Goal: Register for event/course

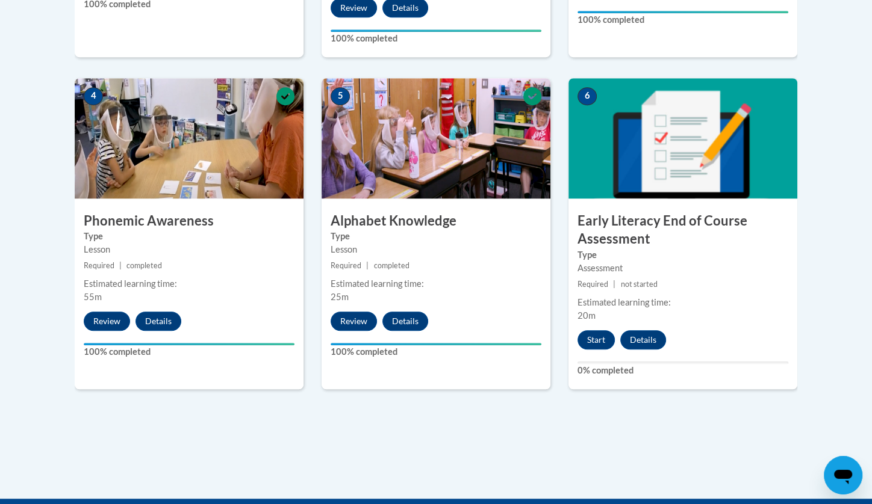
scroll to position [678, 0]
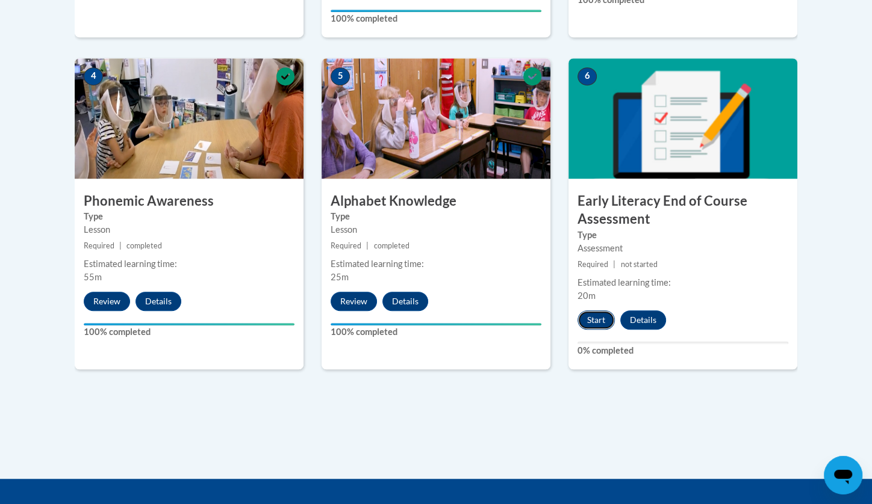
click at [600, 324] on button "Start" at bounding box center [595, 320] width 37 height 19
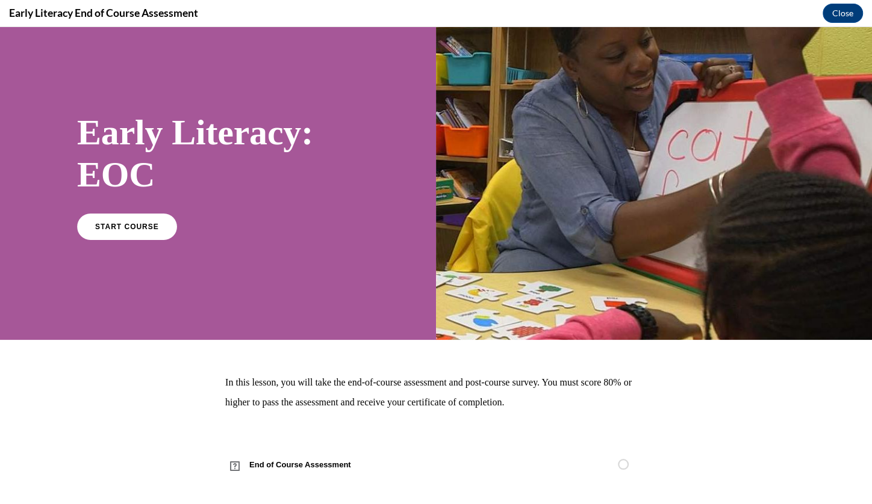
scroll to position [28, 0]
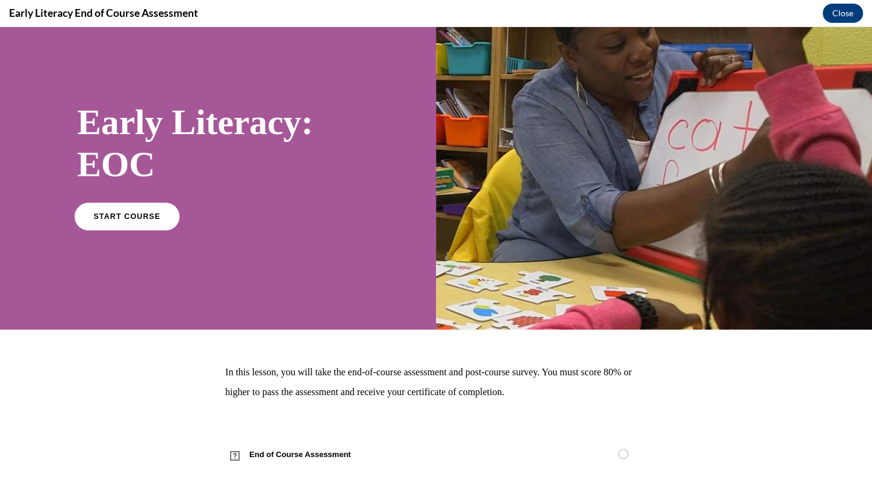
click at [155, 219] on link "START COURSE" at bounding box center [127, 216] width 105 height 28
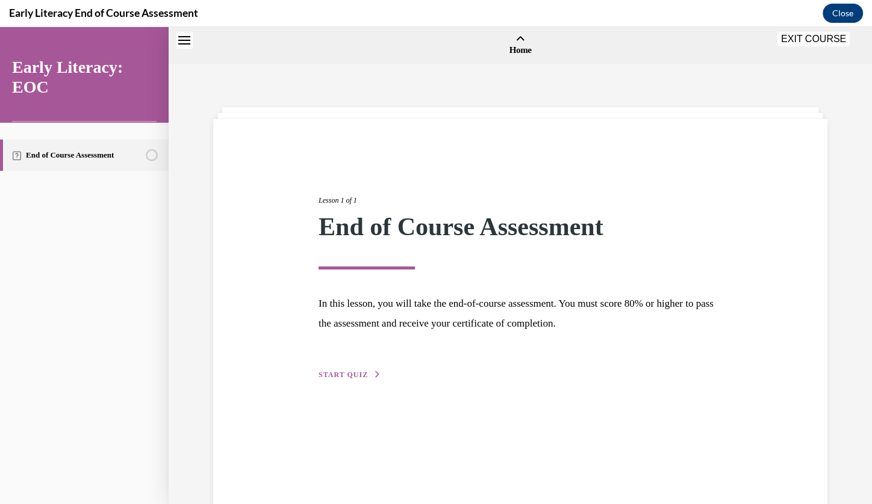
scroll to position [37, 0]
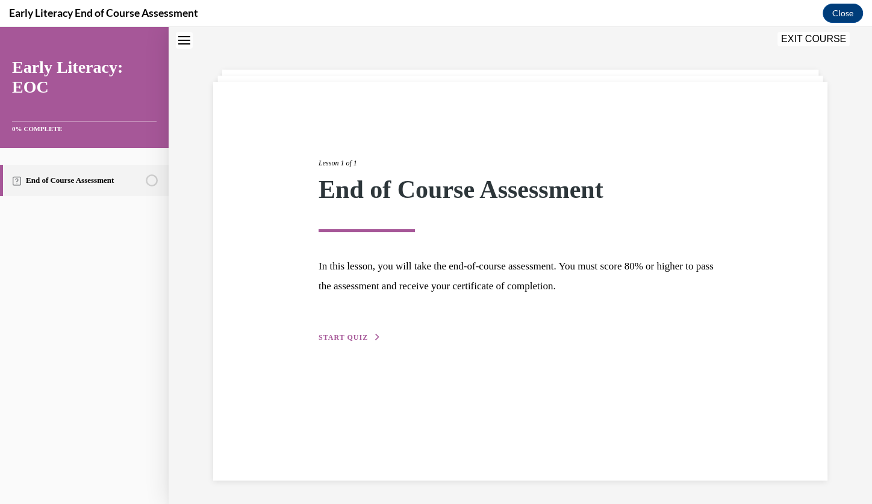
click at [330, 330] on div "Lesson 1 of 1 End of Course Assessment In this lesson, you will take the end-of…" at bounding box center [519, 237] width 421 height 214
click at [330, 341] on span "START QUIZ" at bounding box center [342, 337] width 49 height 8
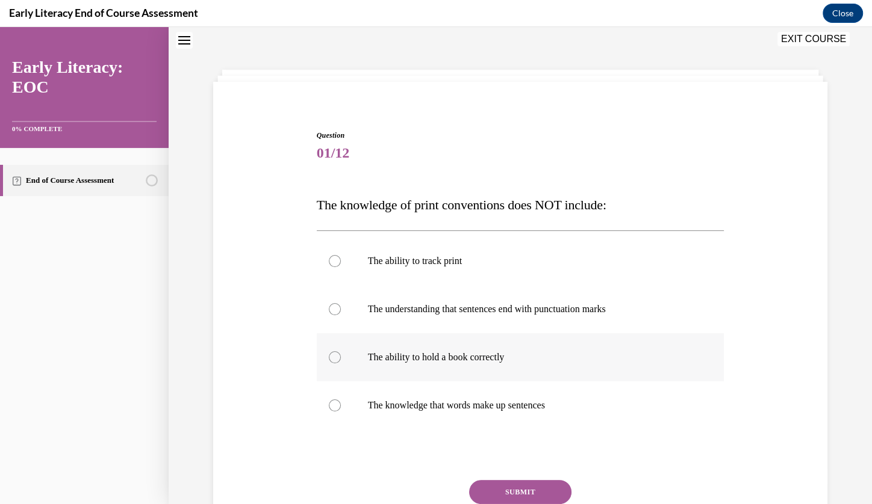
click at [450, 361] on p "The ability to hold a book correctly" at bounding box center [531, 358] width 326 height 12
click at [512, 492] on button "SUBMIT" at bounding box center [520, 492] width 102 height 24
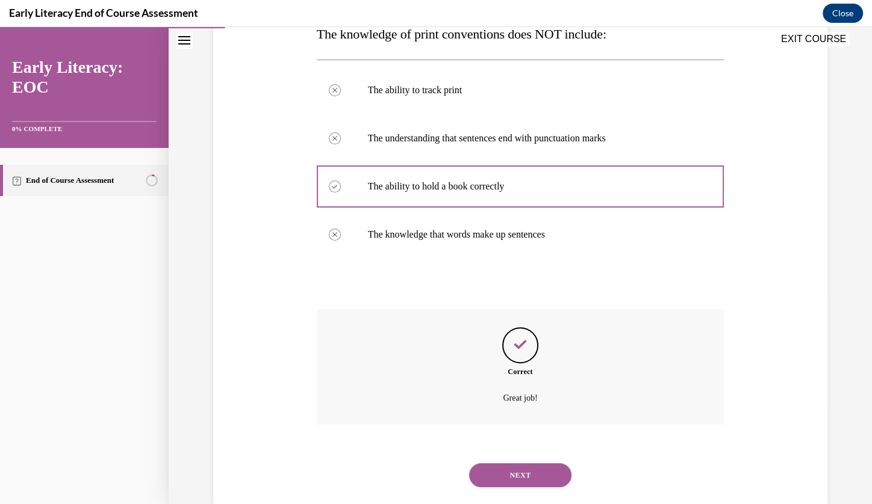
scroll to position [233, 0]
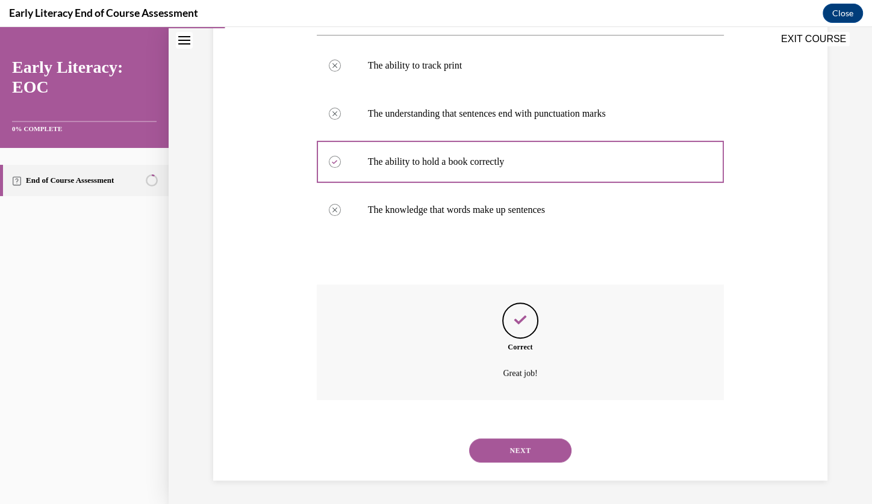
click at [510, 446] on button "NEXT" at bounding box center [520, 451] width 102 height 24
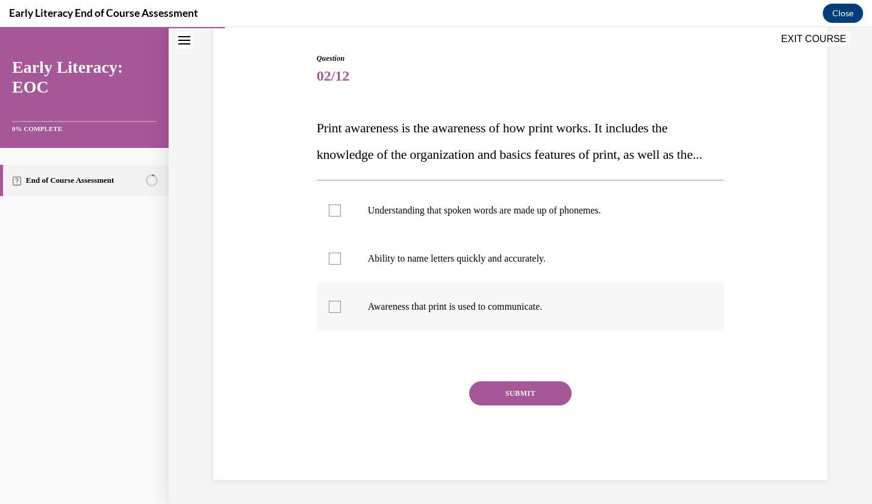
click at [485, 313] on p "Awareness that print is used to communicate." at bounding box center [531, 307] width 326 height 12
click at [510, 395] on button "SUBMIT" at bounding box center [520, 394] width 102 height 24
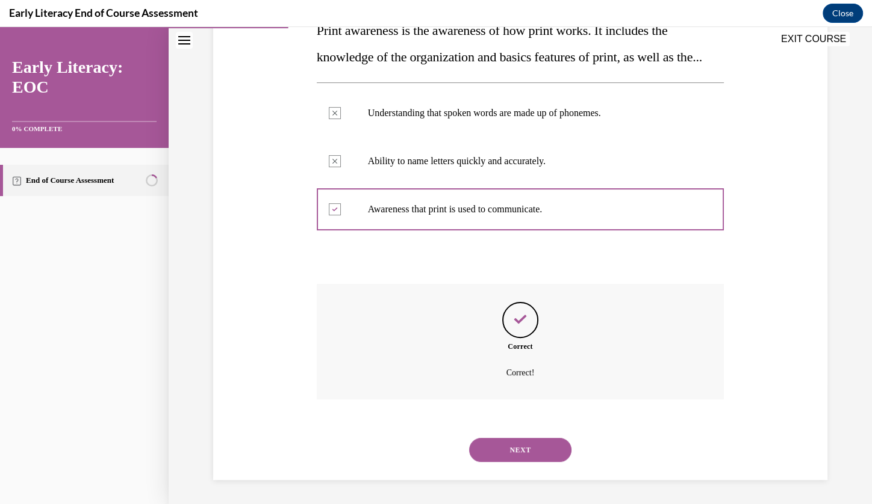
scroll to position [238, 0]
click at [513, 443] on button "NEXT" at bounding box center [520, 450] width 102 height 24
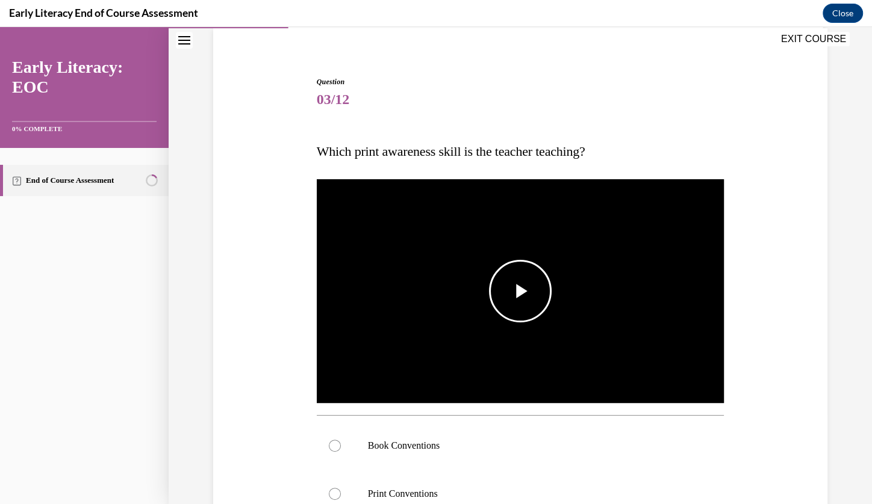
scroll to position [104, 0]
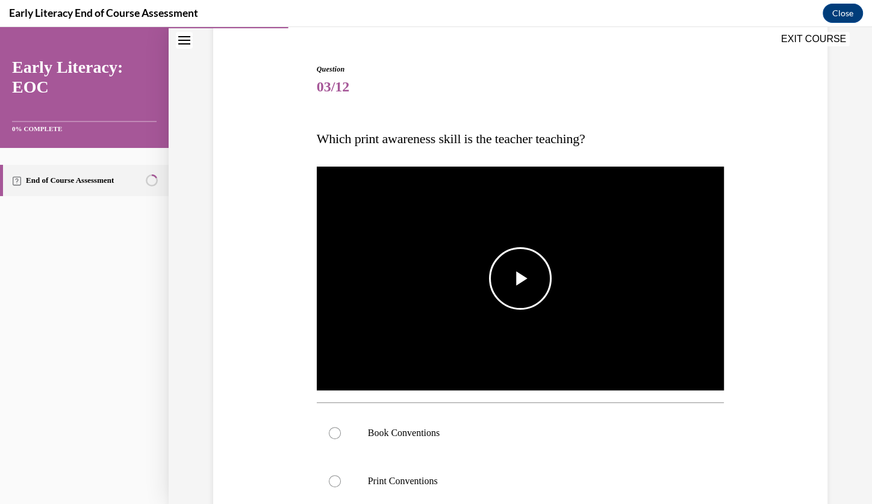
click at [520, 279] on span "Video player" at bounding box center [520, 279] width 0 height 0
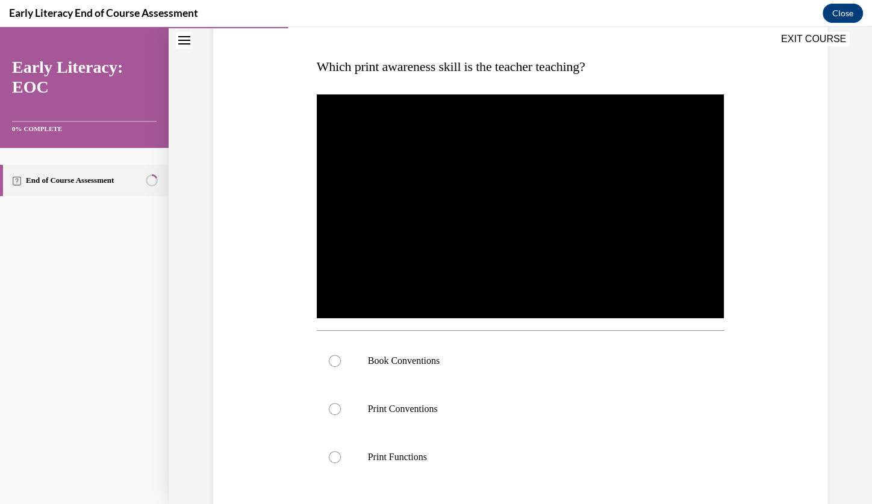
scroll to position [201, 0]
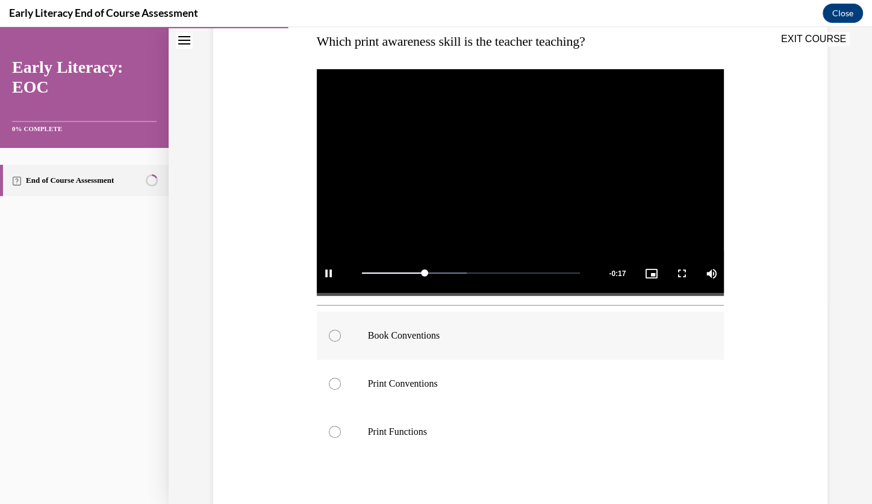
click at [409, 342] on div at bounding box center [521, 336] width 408 height 48
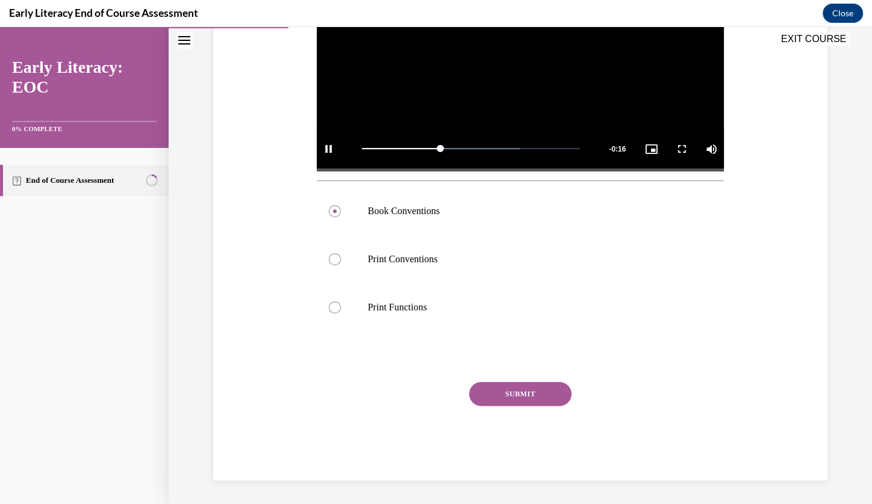
click at [492, 385] on button "SUBMIT" at bounding box center [520, 394] width 102 height 24
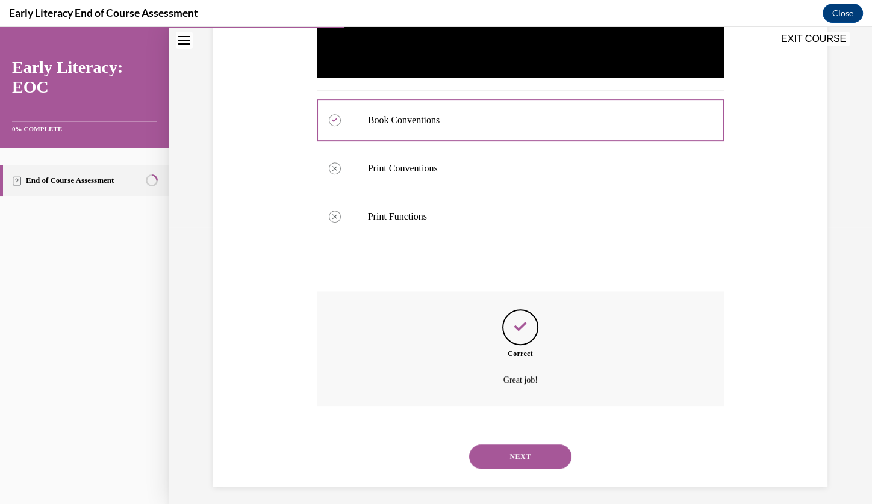
scroll to position [423, 0]
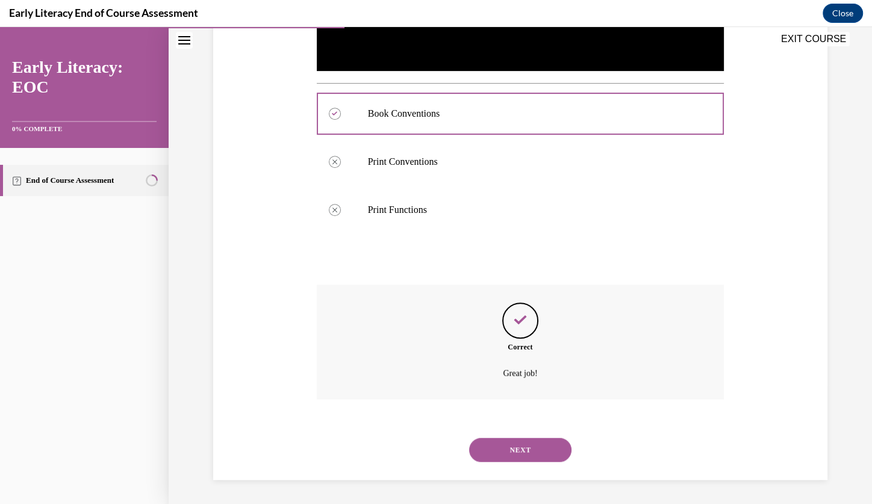
click at [495, 460] on button "NEXT" at bounding box center [520, 450] width 102 height 24
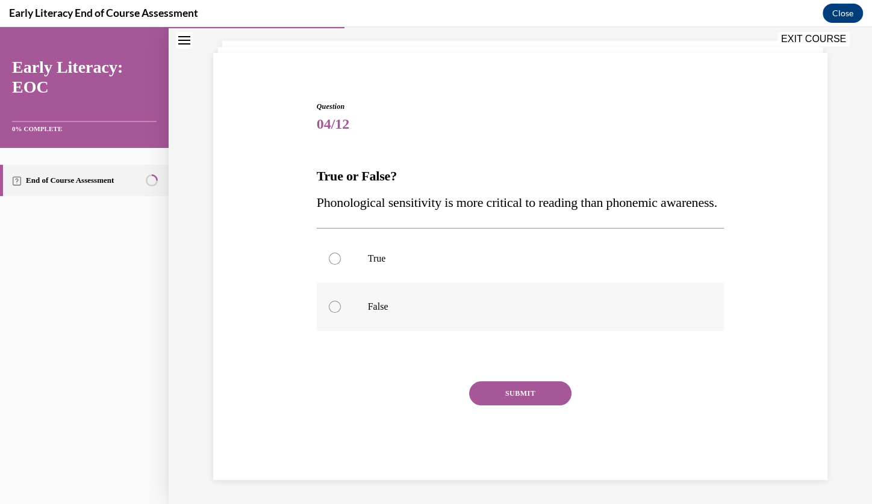
click at [396, 308] on p "False" at bounding box center [531, 307] width 326 height 12
click at [494, 397] on button "SUBMIT" at bounding box center [520, 394] width 102 height 24
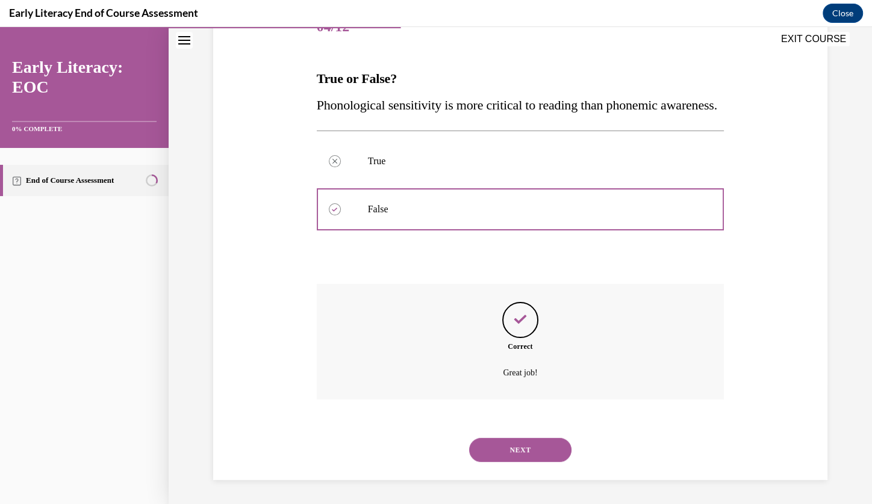
scroll to position [190, 0]
click at [498, 459] on button "NEXT" at bounding box center [520, 450] width 102 height 24
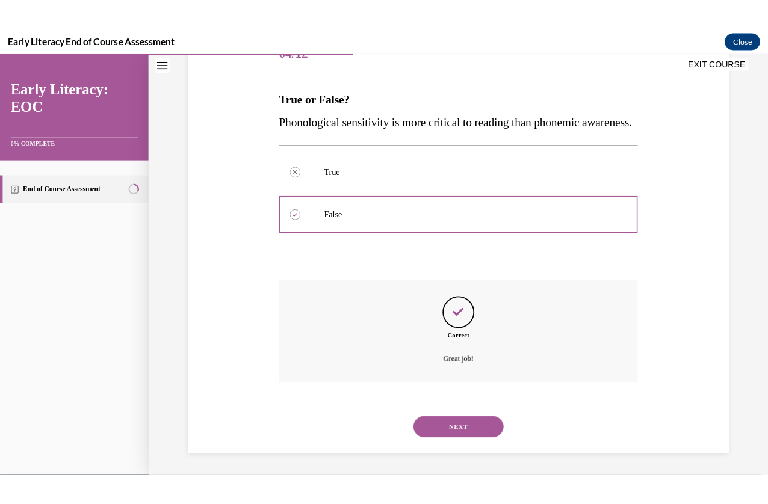
scroll to position [85, 0]
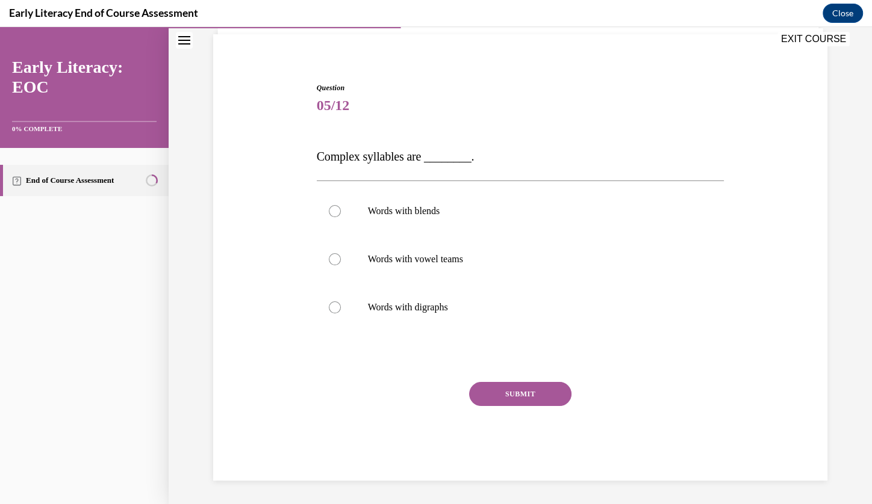
click at [855, 227] on div "Question 05/12 Complex syllables are ________. Words with blends Words with vow…" at bounding box center [520, 242] width 703 height 525
click at [869, 226] on div "Question 05/12 Complex syllables are ________. Words with blends Words with vow…" at bounding box center [520, 242] width 703 height 525
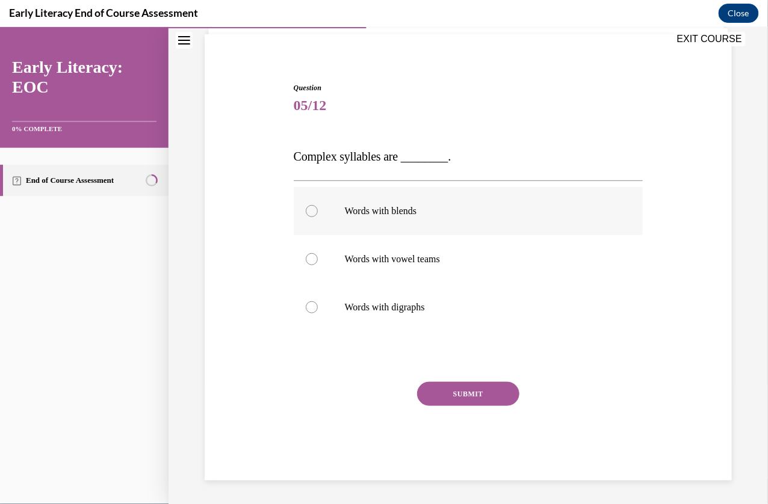
click at [362, 232] on div at bounding box center [469, 211] width 350 height 48
click at [467, 389] on button "SUBMIT" at bounding box center [468, 394] width 102 height 24
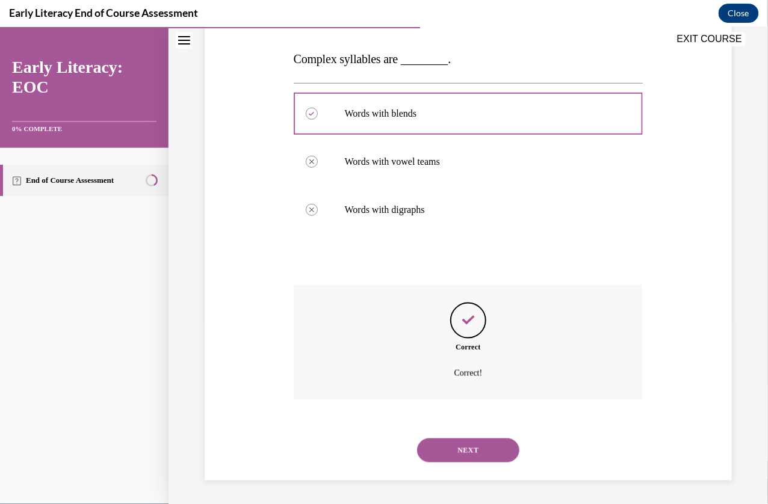
click at [463, 448] on button "NEXT" at bounding box center [468, 450] width 102 height 24
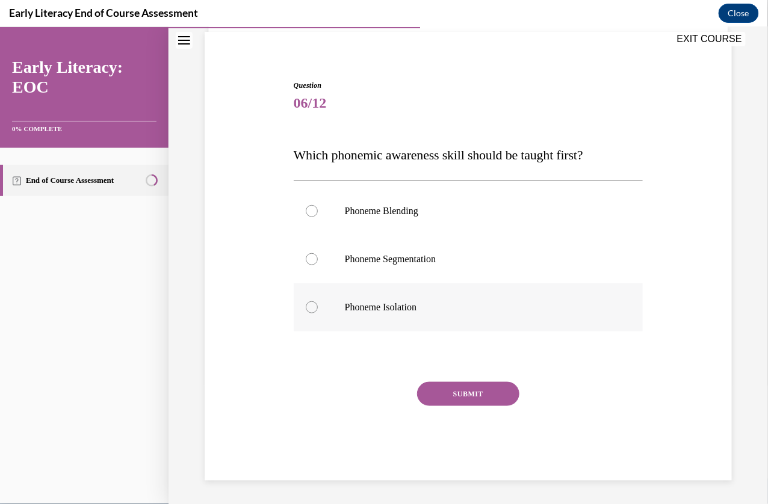
click at [404, 302] on p "Phoneme Isolation" at bounding box center [479, 307] width 268 height 12
click at [478, 392] on button "SUBMIT" at bounding box center [468, 394] width 102 height 24
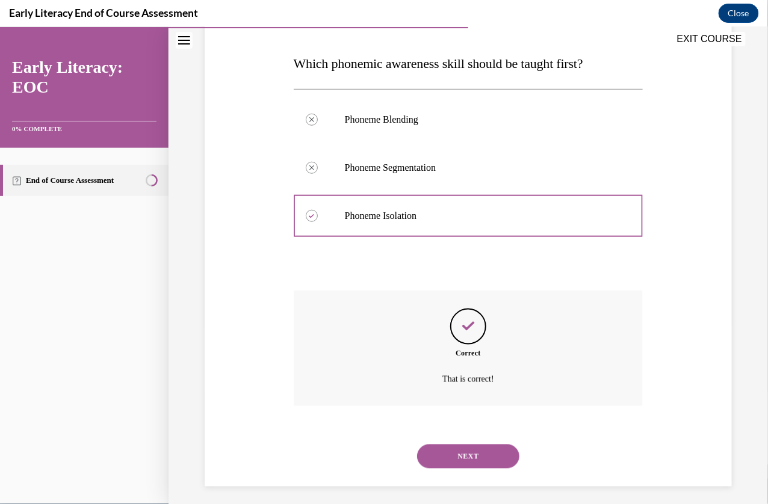
scroll to position [185, 0]
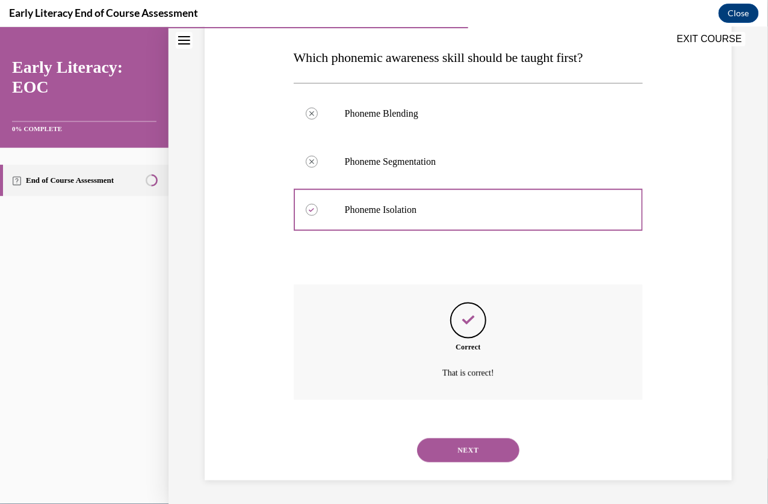
click at [466, 444] on button "NEXT" at bounding box center [468, 450] width 102 height 24
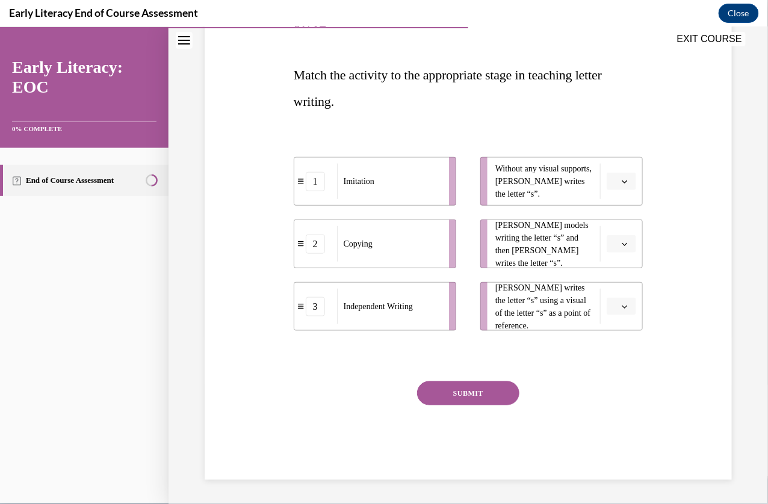
scroll to position [134, 0]
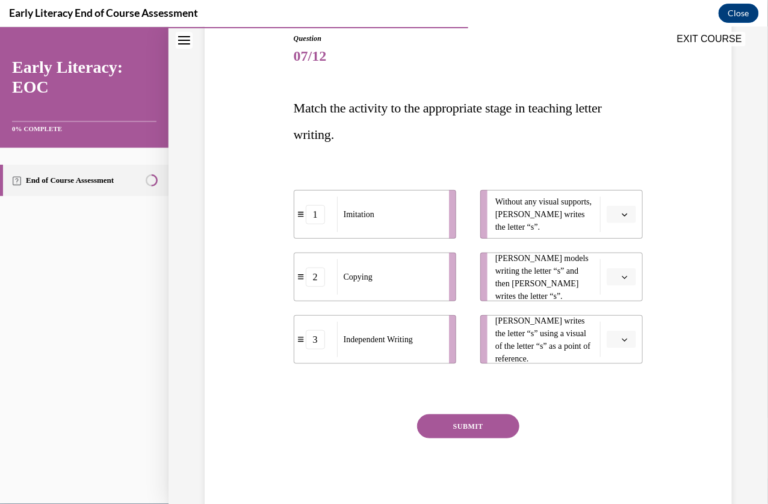
click at [621, 276] on span "button" at bounding box center [625, 277] width 8 height 8
click at [621, 326] on div "1" at bounding box center [620, 327] width 29 height 24
click at [621, 341] on button "button" at bounding box center [621, 339] width 29 height 18
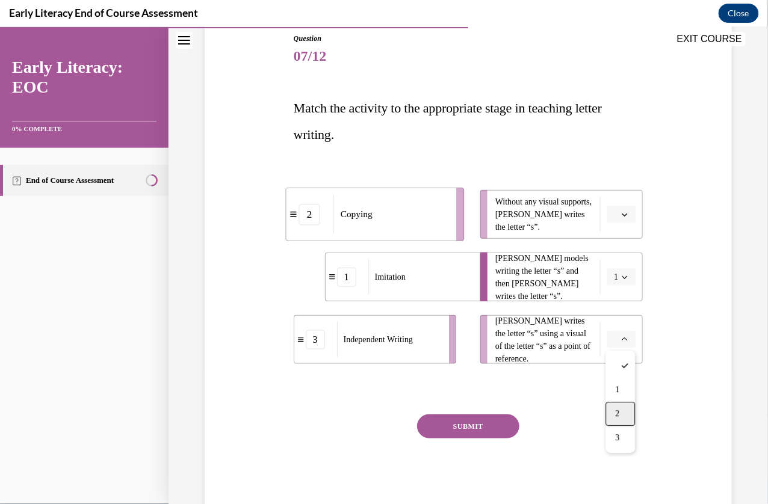
click at [621, 410] on div "2" at bounding box center [620, 413] width 29 height 24
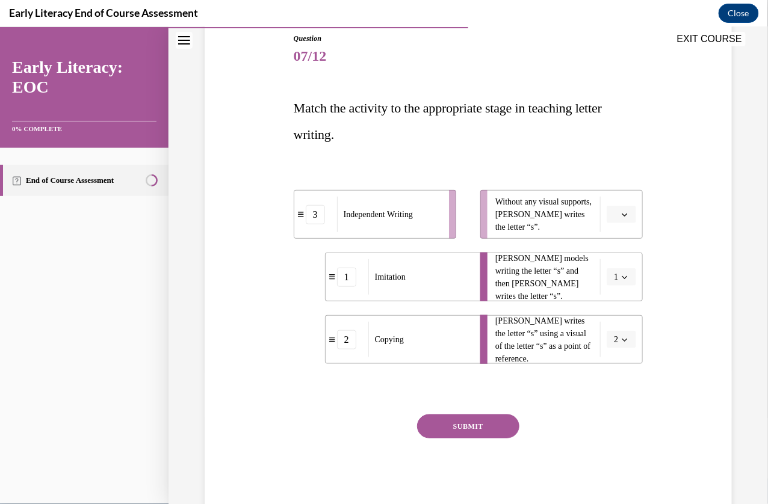
click at [624, 220] on button "button" at bounding box center [621, 214] width 29 height 18
click at [623, 311] on div "3" at bounding box center [620, 312] width 29 height 24
click at [481, 430] on button "SUBMIT" at bounding box center [468, 426] width 102 height 24
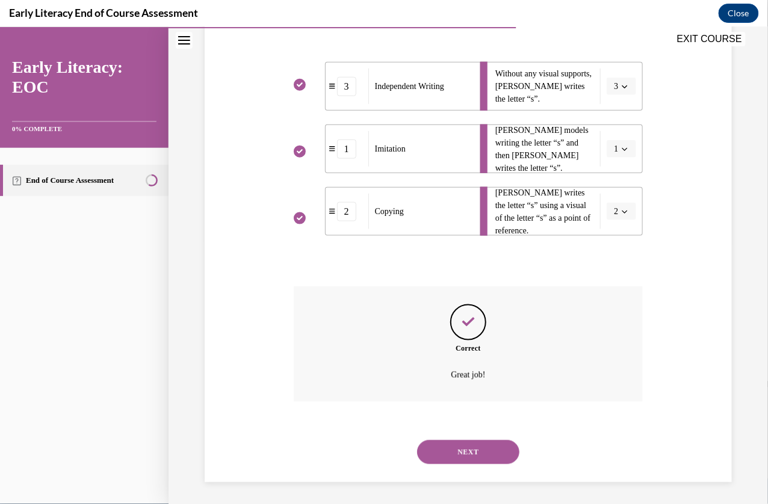
scroll to position [265, 0]
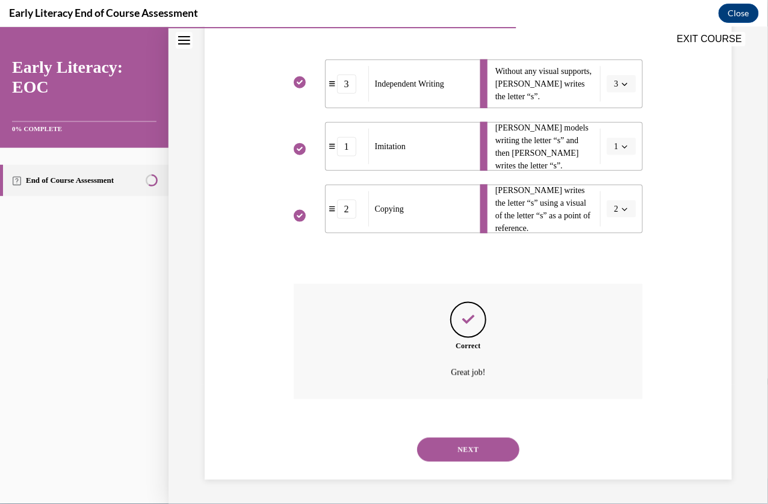
click at [479, 450] on button "NEXT" at bounding box center [468, 450] width 102 height 24
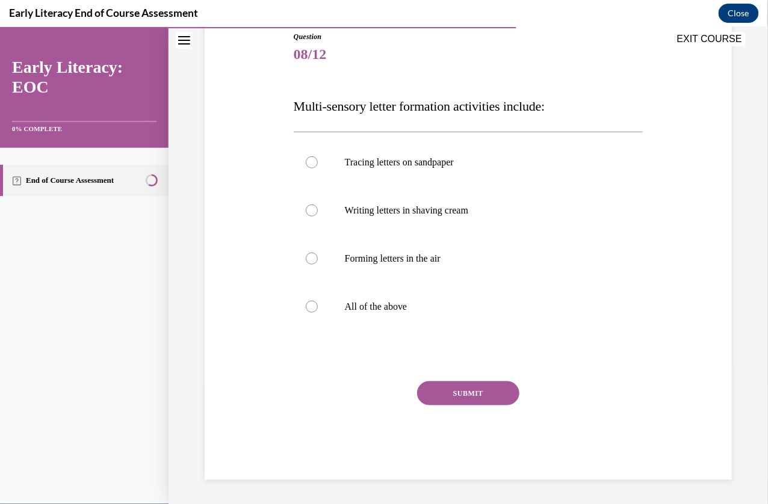
scroll to position [134, 0]
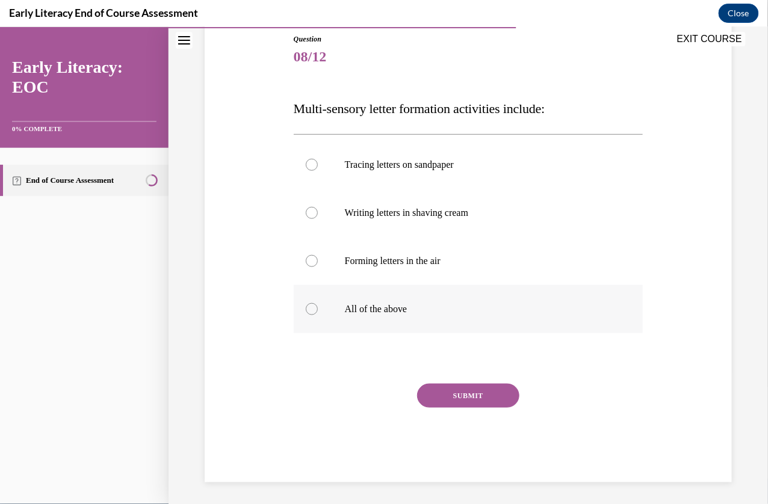
click at [411, 314] on p "All of the above" at bounding box center [479, 309] width 268 height 12
click at [459, 394] on button "SUBMIT" at bounding box center [468, 395] width 102 height 24
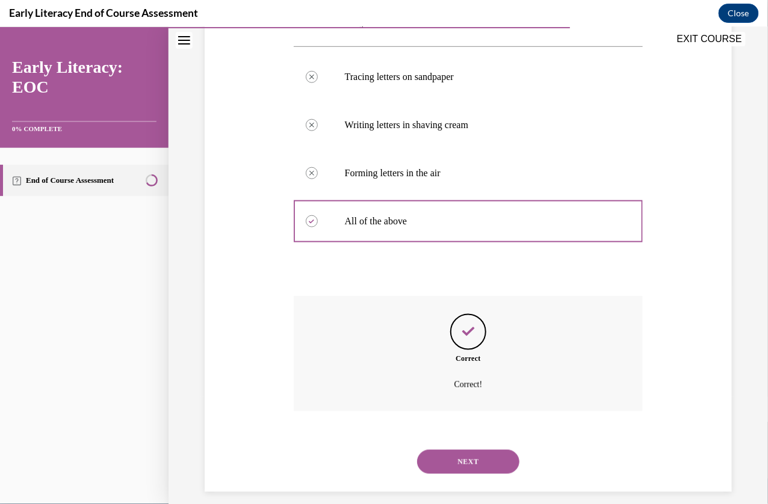
scroll to position [233, 0]
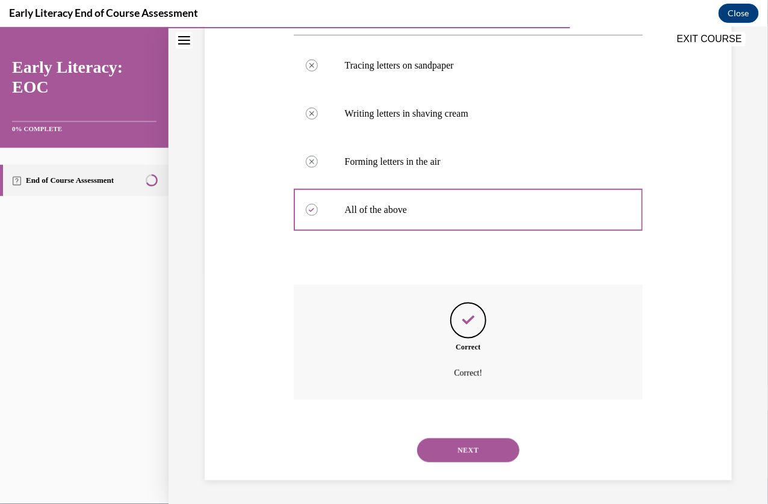
click at [458, 447] on button "NEXT" at bounding box center [468, 450] width 102 height 24
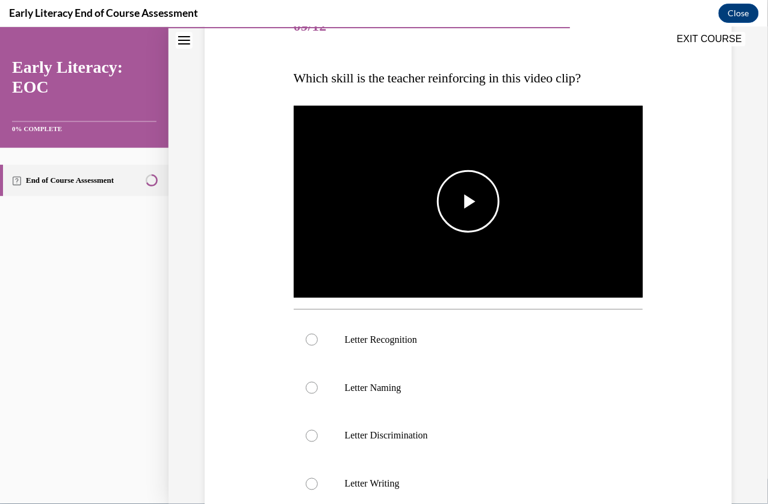
scroll to position [166, 0]
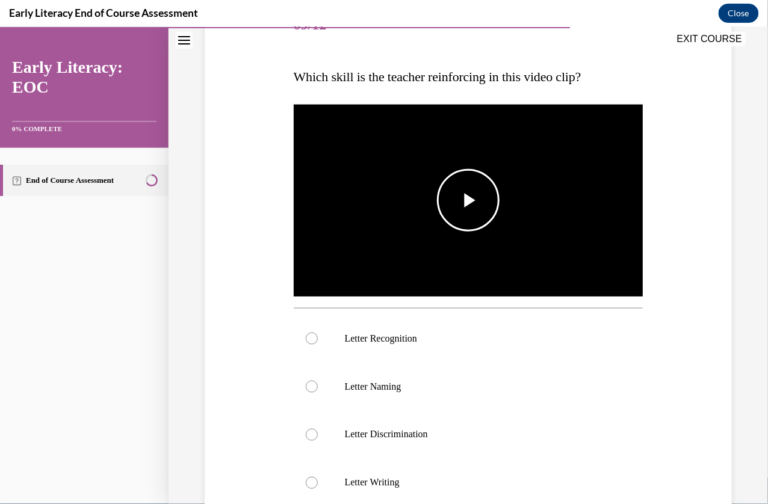
click at [468, 200] on span "Video player" at bounding box center [468, 200] width 0 height 0
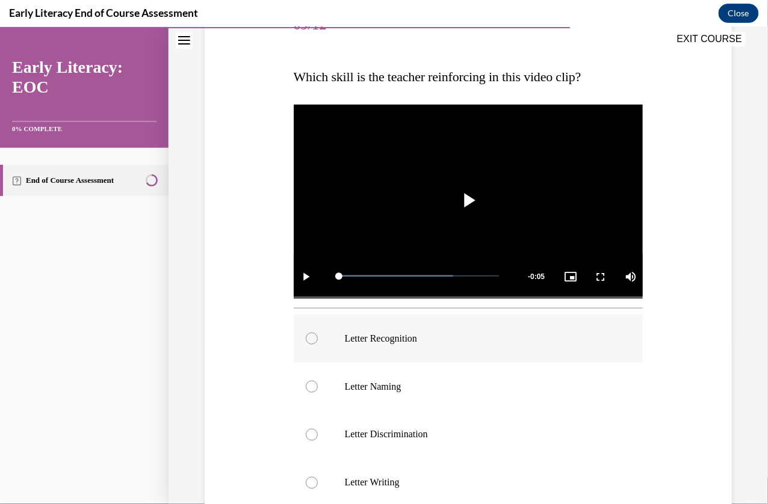
click at [429, 335] on p "Letter Recognition" at bounding box center [479, 338] width 268 height 12
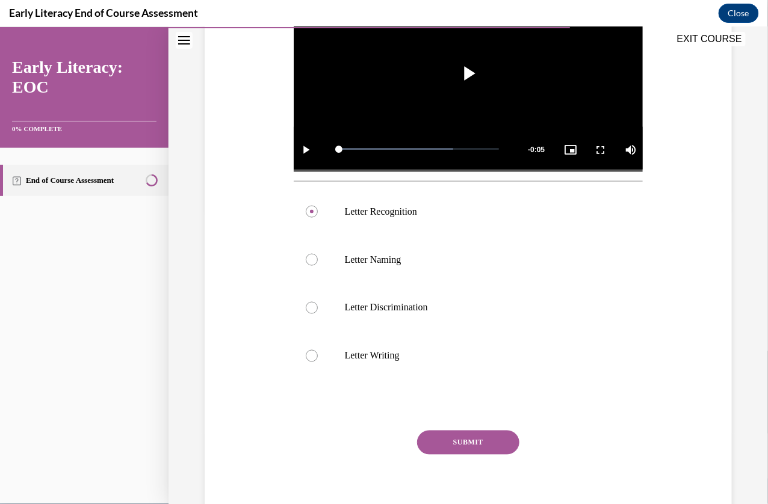
click at [438, 435] on button "SUBMIT" at bounding box center [468, 442] width 102 height 24
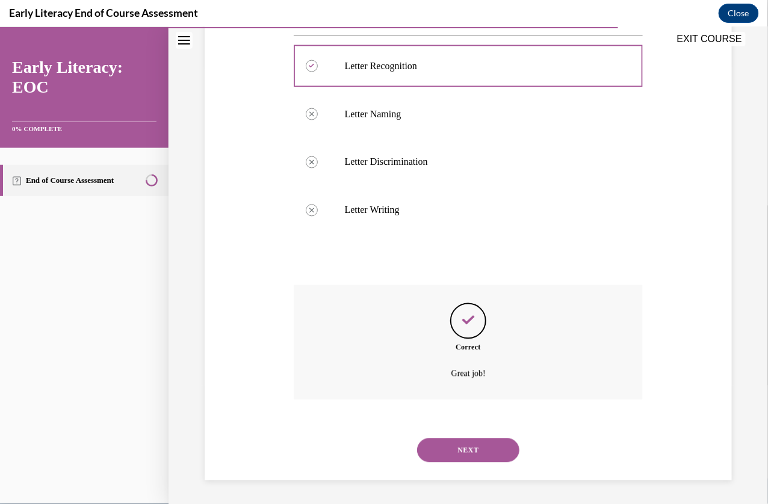
scroll to position [439, 0]
click at [438, 441] on button "NEXT" at bounding box center [468, 450] width 102 height 24
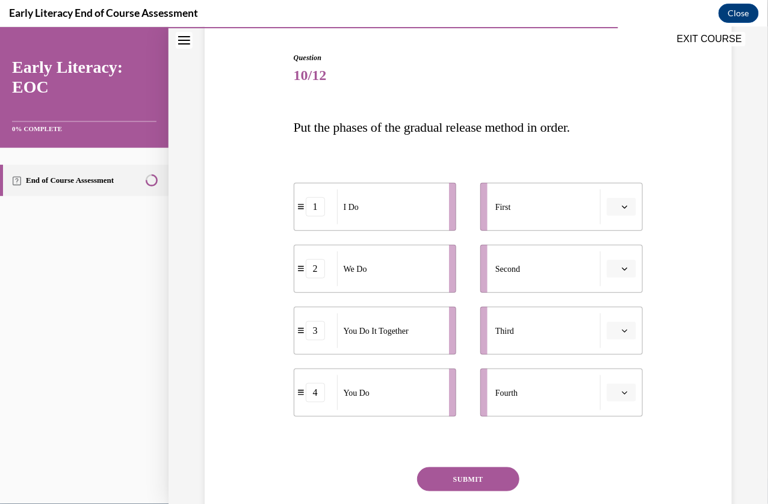
scroll to position [116, 0]
click at [625, 204] on icon "button" at bounding box center [625, 206] width 6 height 6
click at [619, 261] on div "1" at bounding box center [620, 256] width 29 height 24
click at [621, 270] on span "button" at bounding box center [625, 268] width 8 height 8
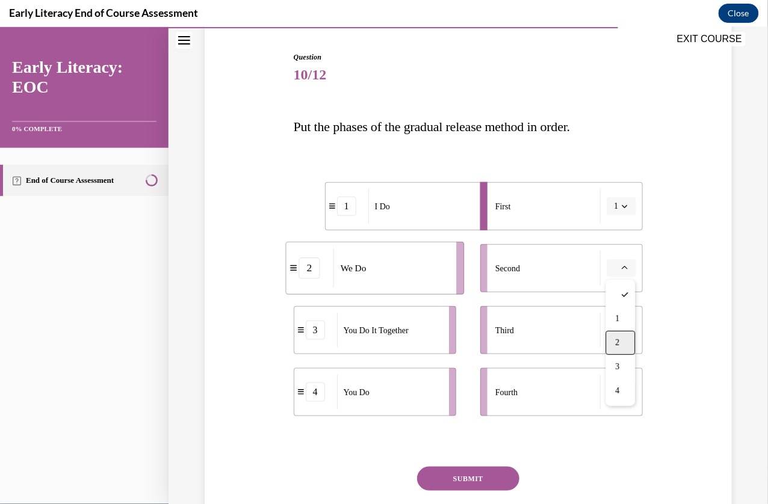
click at [618, 335] on div "2" at bounding box center [620, 342] width 29 height 24
click at [625, 335] on button "button" at bounding box center [621, 330] width 29 height 18
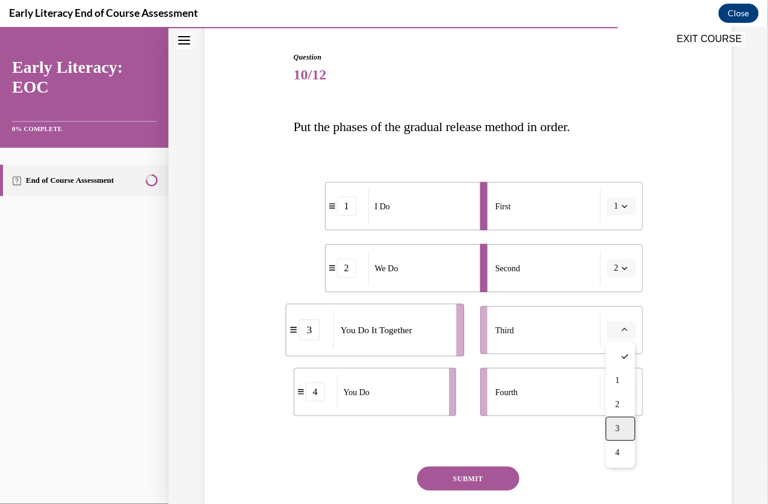
click at [627, 435] on div "3" at bounding box center [620, 429] width 29 height 24
click at [625, 371] on li "Fourth" at bounding box center [561, 392] width 163 height 48
click at [625, 386] on button "button" at bounding box center [621, 392] width 29 height 18
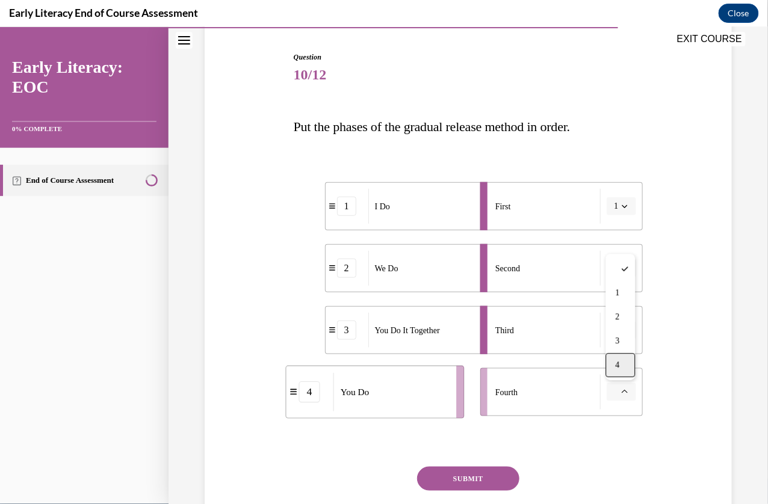
click at [622, 365] on div "4" at bounding box center [620, 365] width 29 height 24
click at [461, 479] on button "SUBMIT" at bounding box center [468, 479] width 102 height 24
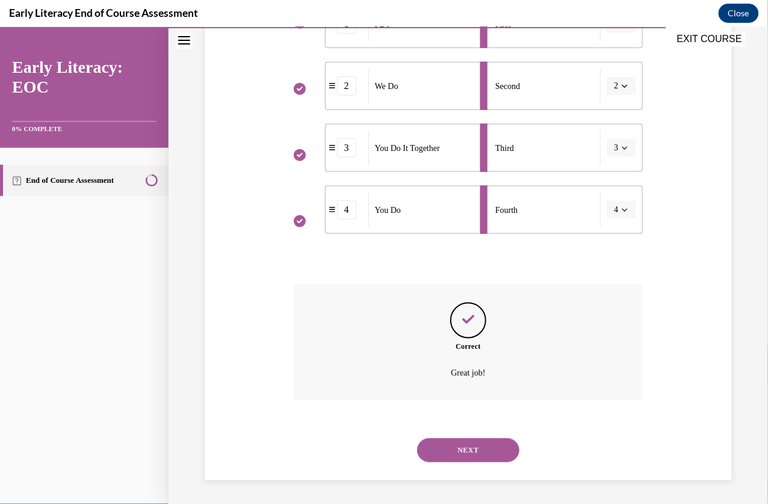
scroll to position [299, 0]
click at [471, 449] on button "NEXT" at bounding box center [468, 450] width 102 height 24
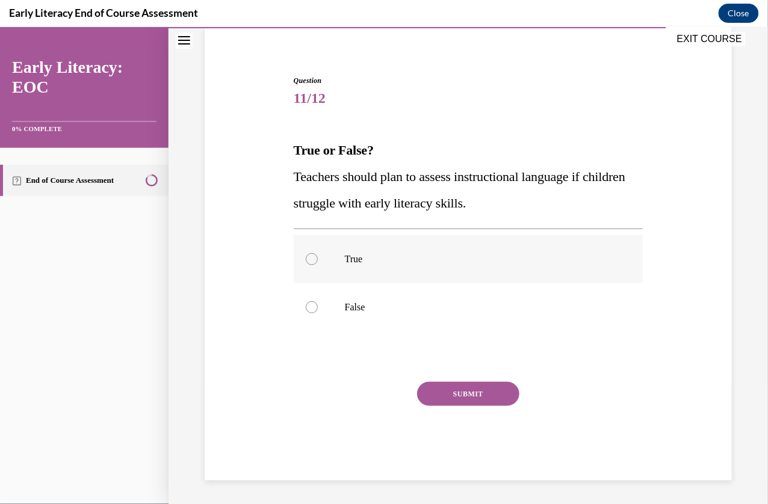
click at [495, 261] on p "True" at bounding box center [479, 259] width 268 height 12
click at [477, 399] on button "SUBMIT" at bounding box center [468, 394] width 102 height 24
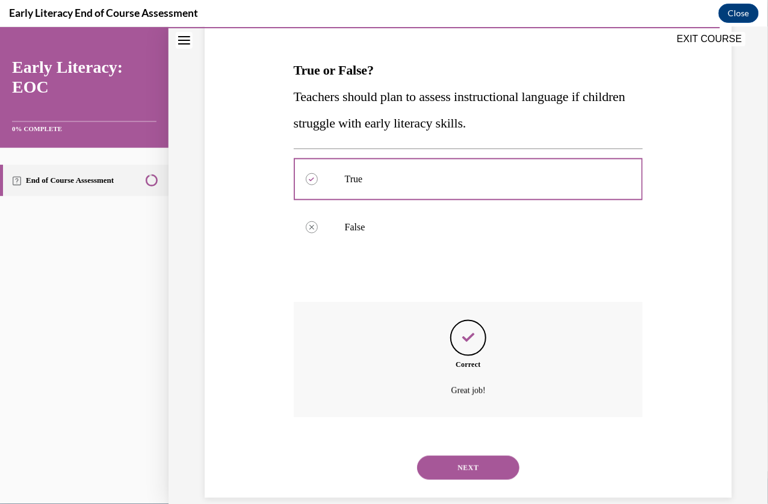
scroll to position [190, 0]
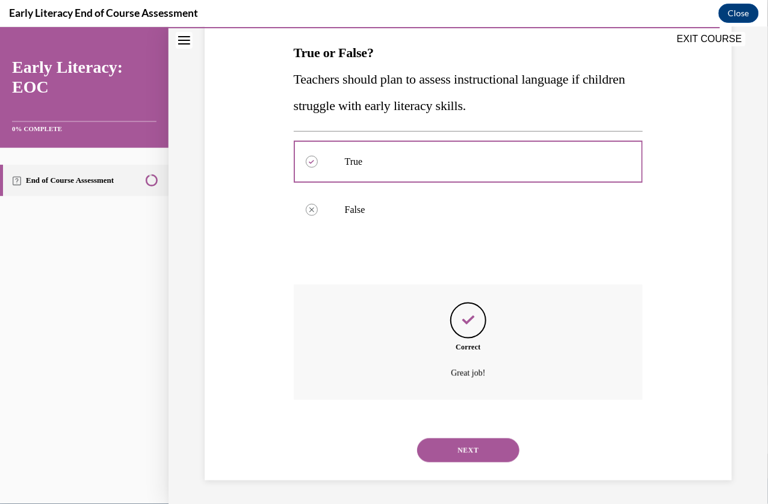
click at [465, 444] on button "NEXT" at bounding box center [468, 450] width 102 height 24
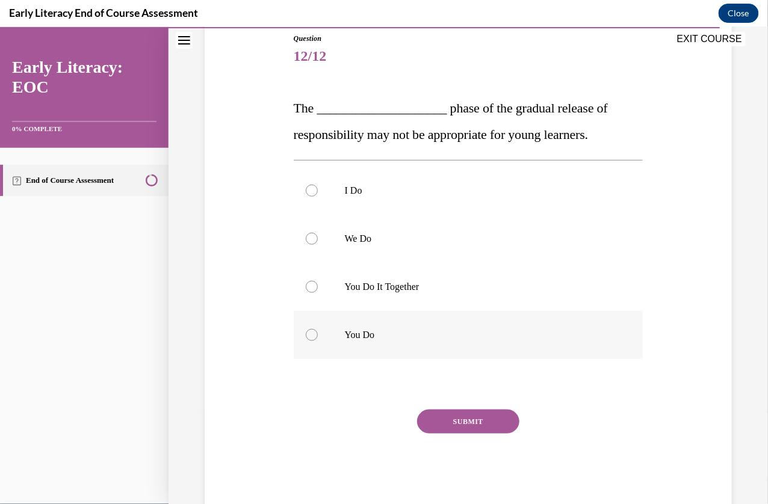
click at [383, 330] on p "You Do" at bounding box center [479, 335] width 268 height 12
click at [382, 290] on p "You Do It Together" at bounding box center [479, 287] width 268 height 12
click at [450, 420] on button "SUBMIT" at bounding box center [468, 421] width 102 height 24
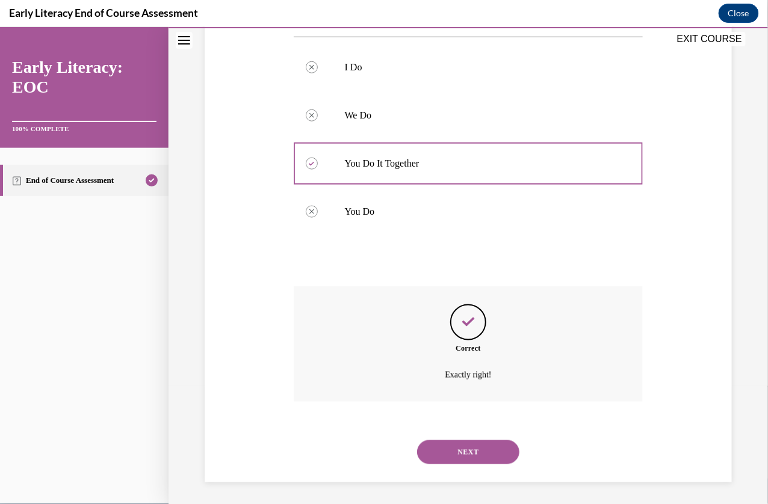
scroll to position [259, 0]
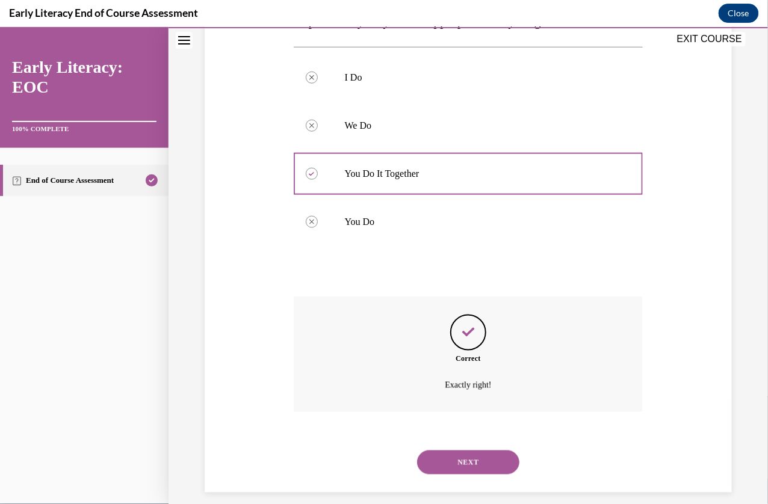
click at [457, 462] on button "NEXT" at bounding box center [468, 462] width 102 height 24
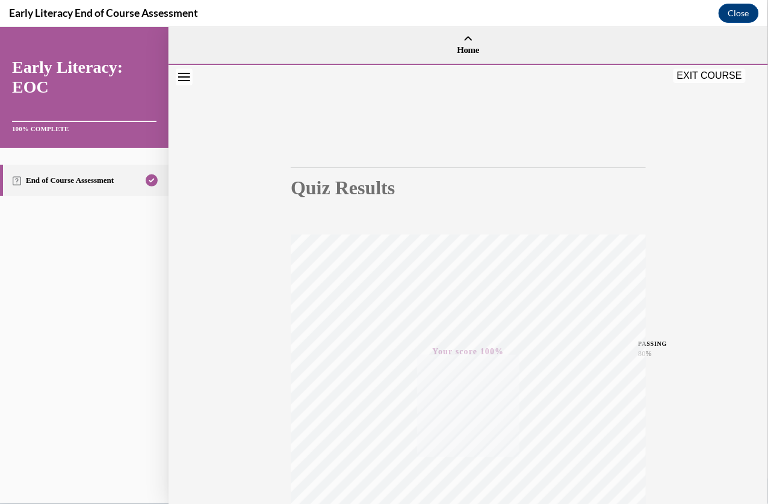
scroll to position [139, 0]
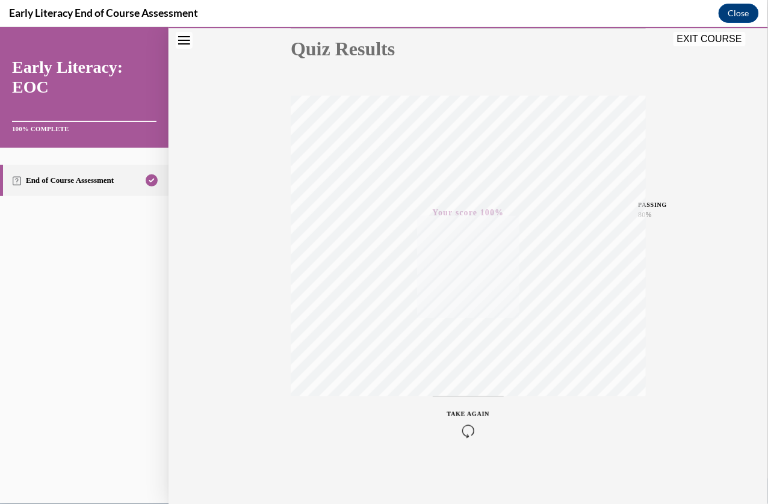
click at [698, 39] on button "EXIT COURSE" at bounding box center [710, 38] width 72 height 14
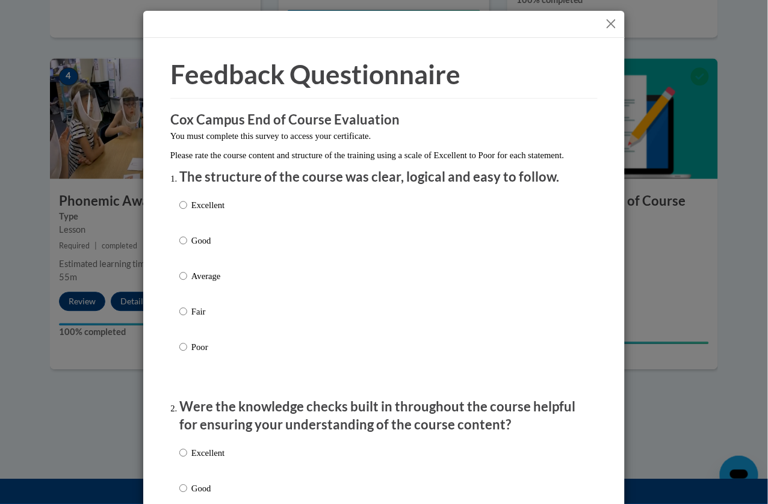
click at [196, 247] on p "Good" at bounding box center [207, 240] width 33 height 13
click at [187, 247] on input "Good" at bounding box center [183, 240] width 8 height 13
radio input "true"
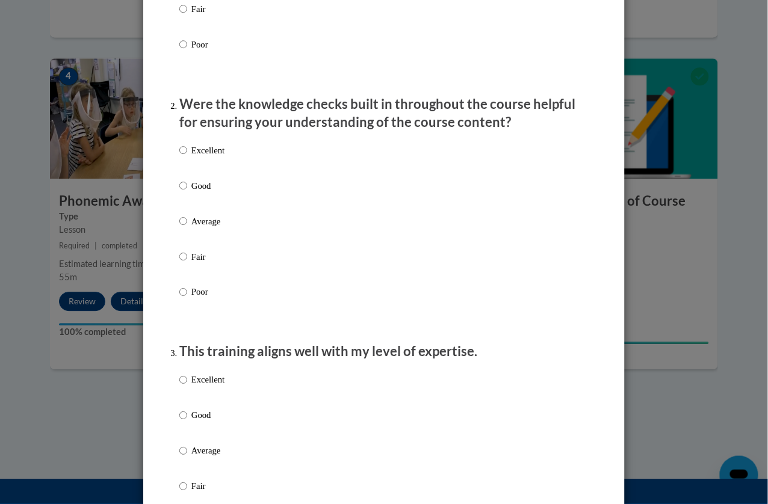
scroll to position [383, 0]
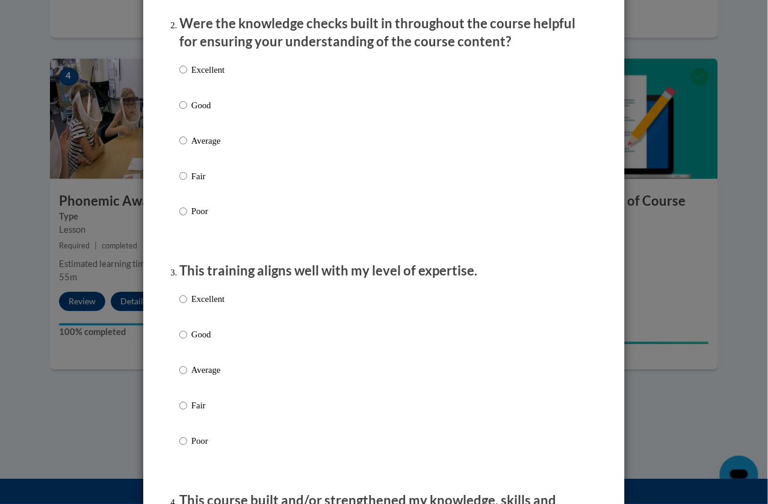
click at [199, 112] on p "Good" at bounding box center [207, 105] width 33 height 13
click at [187, 112] on input "Good" at bounding box center [183, 105] width 8 height 13
radio input "true"
click at [203, 342] on p "Good" at bounding box center [207, 335] width 33 height 13
click at [187, 342] on input "Good" at bounding box center [183, 335] width 8 height 13
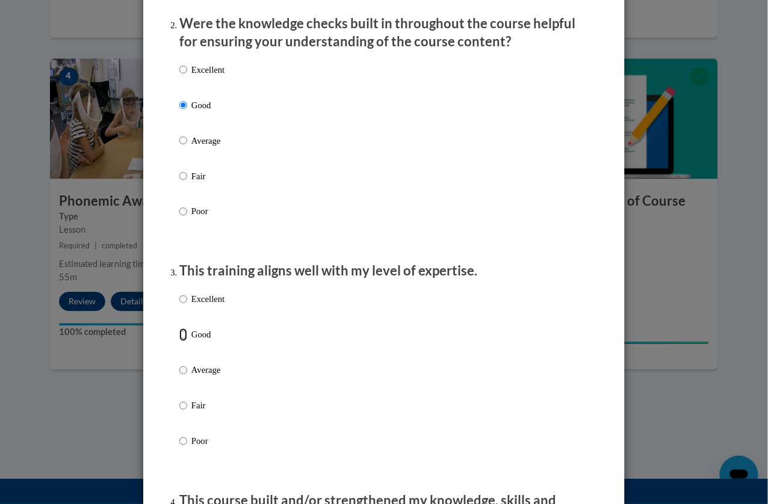
radio input "true"
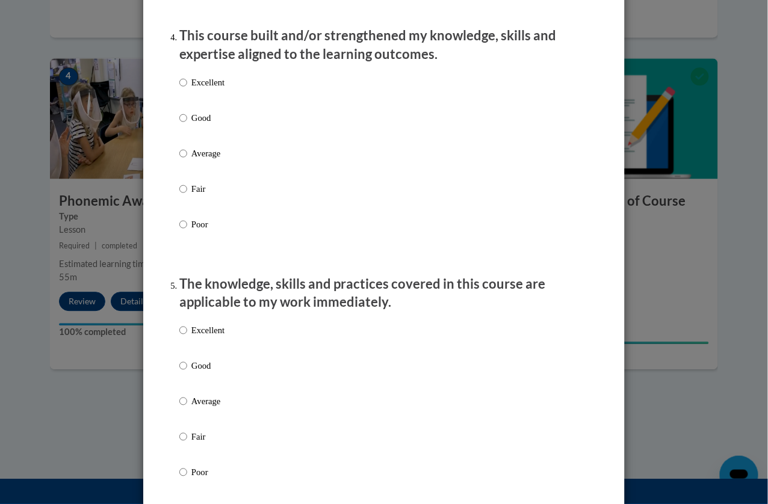
scroll to position [859, 0]
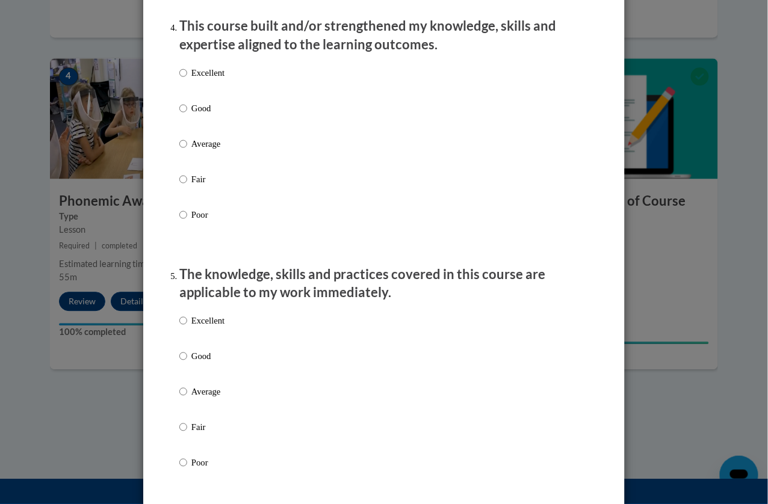
click at [196, 115] on p "Good" at bounding box center [207, 108] width 33 height 13
click at [187, 115] on input "Good" at bounding box center [183, 108] width 8 height 13
radio input "true"
click at [197, 363] on p "Good" at bounding box center [207, 356] width 33 height 13
click at [187, 363] on input "Good" at bounding box center [183, 356] width 8 height 13
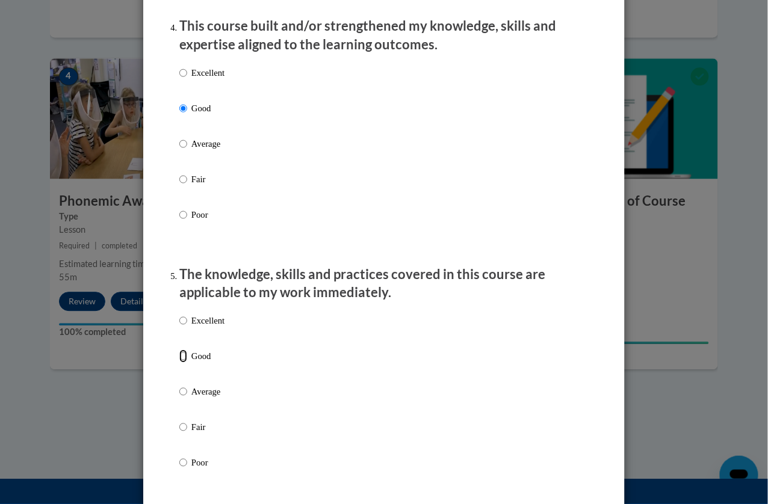
radio input "true"
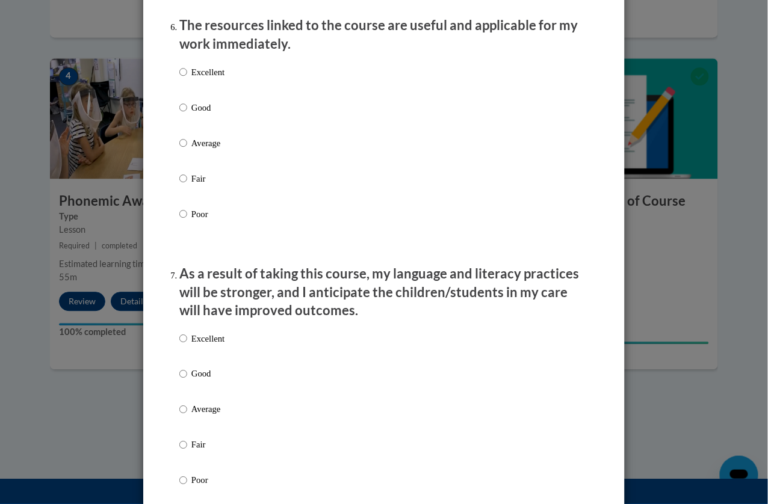
scroll to position [1365, 0]
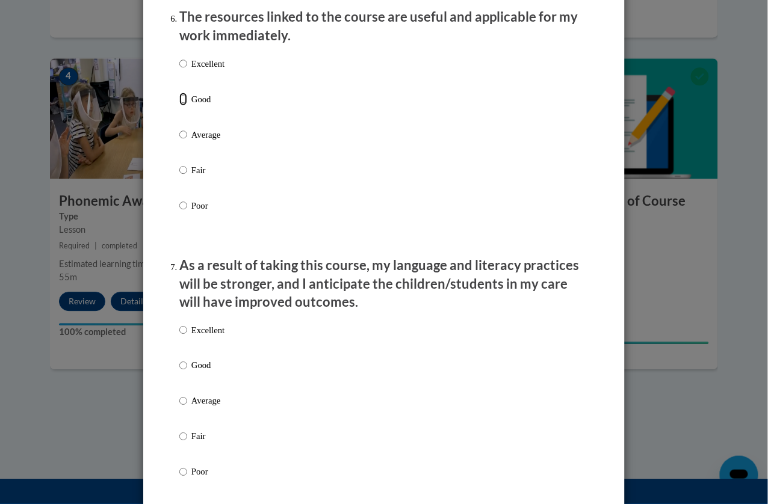
click at [187, 106] on input "Good" at bounding box center [183, 99] width 8 height 13
radio input "true"
click at [206, 372] on p "Good" at bounding box center [207, 365] width 33 height 13
click at [187, 372] on input "Good" at bounding box center [183, 365] width 8 height 13
radio input "true"
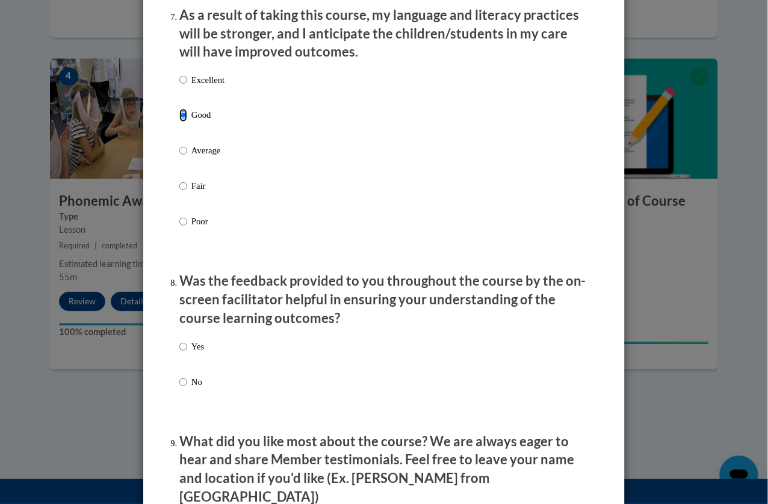
scroll to position [1629, 0]
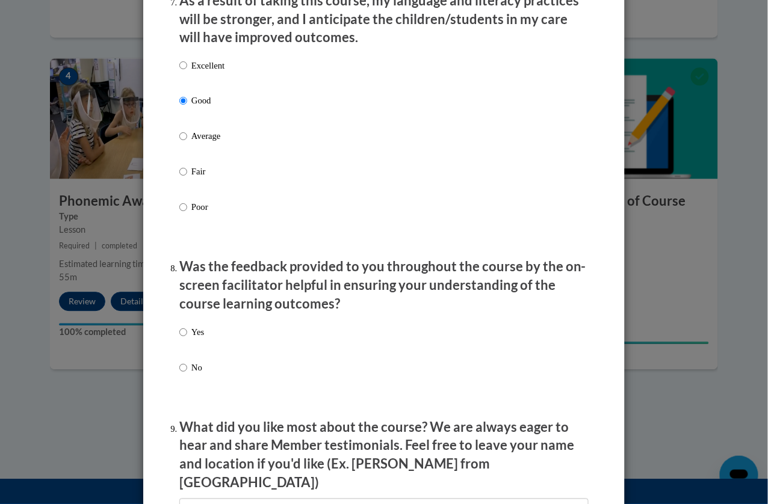
click at [191, 341] on label "Yes" at bounding box center [191, 342] width 25 height 33
click at [187, 339] on input "Yes" at bounding box center [183, 332] width 8 height 13
radio input "true"
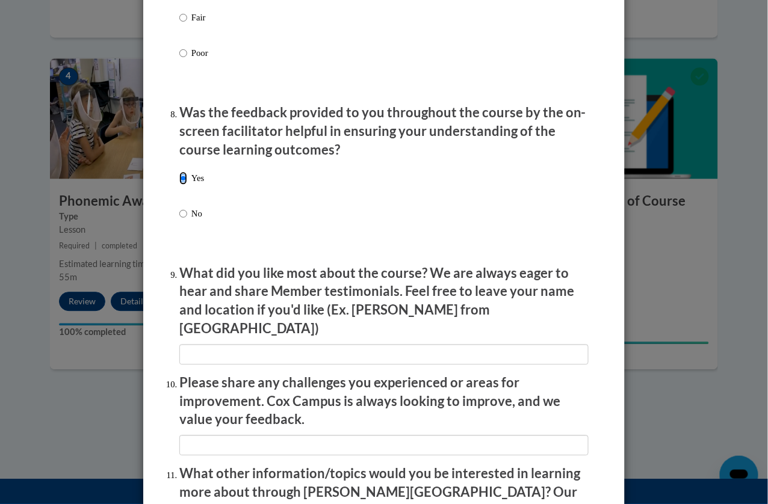
scroll to position [1998, 0]
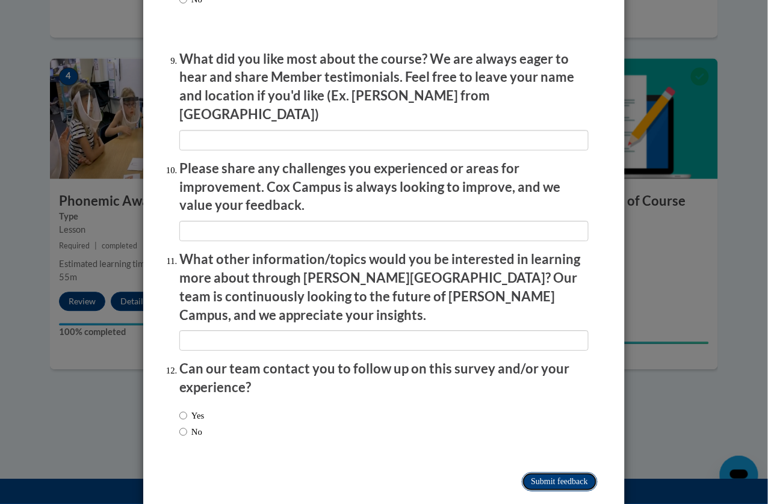
click at [534, 473] on input "Submit feedback" at bounding box center [560, 482] width 76 height 19
